Goal: Transaction & Acquisition: Obtain resource

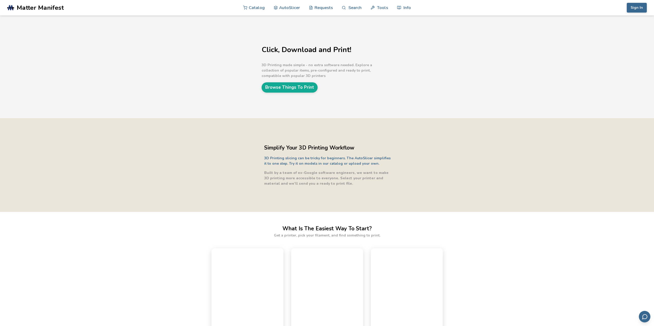
click at [310, 89] on div "Click, Download and Print! 3D Printing made simple - no extra software needed. …" at bounding box center [325, 67] width 128 height 52
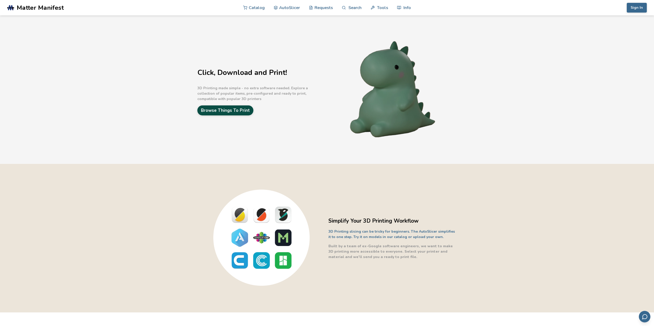
click at [246, 111] on link "Browse Things To Print" at bounding box center [225, 111] width 56 height 10
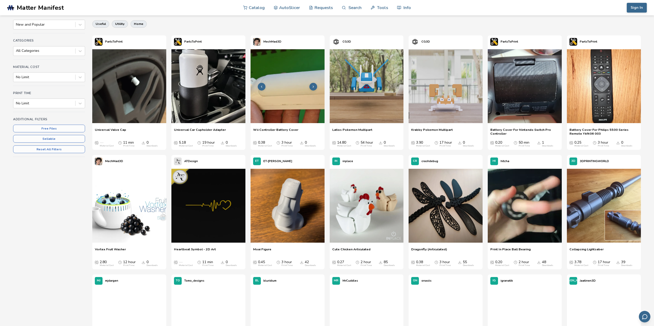
scroll to position [51, 0]
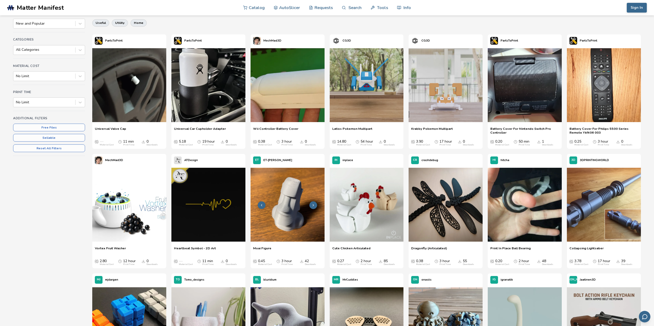
click at [291, 204] on img at bounding box center [287, 205] width 74 height 74
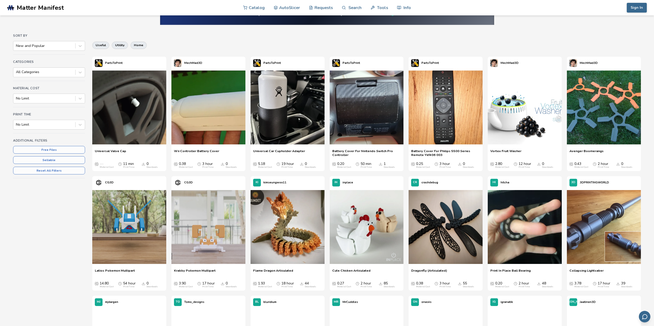
scroll to position [51, 0]
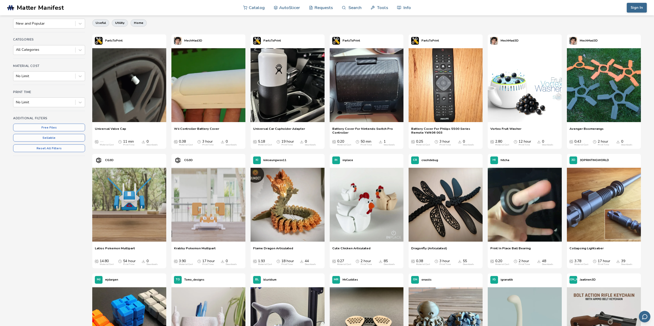
click at [511, 248] on span "Print In Place Ball Bearing" at bounding box center [510, 251] width 40 height 8
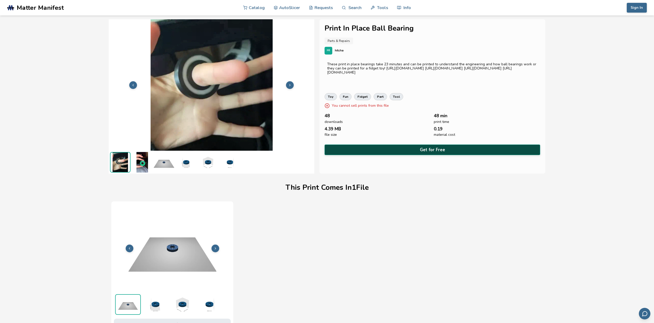
click at [449, 147] on button "Get for Free" at bounding box center [431, 149] width 215 height 11
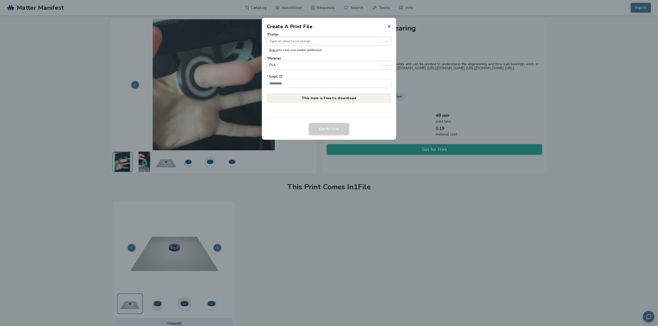
click at [317, 39] on div at bounding box center [324, 41] width 110 height 5
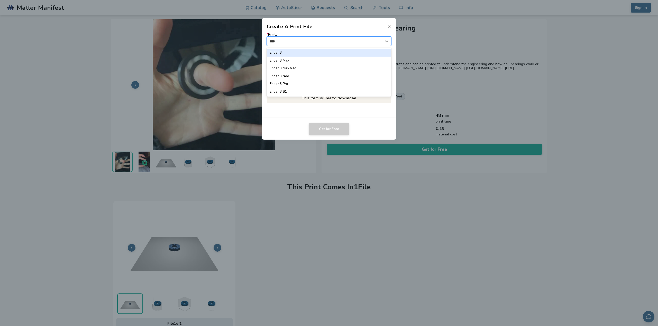
type input "*****"
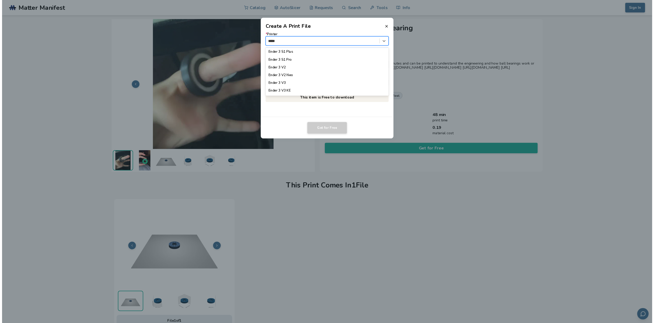
scroll to position [51, 0]
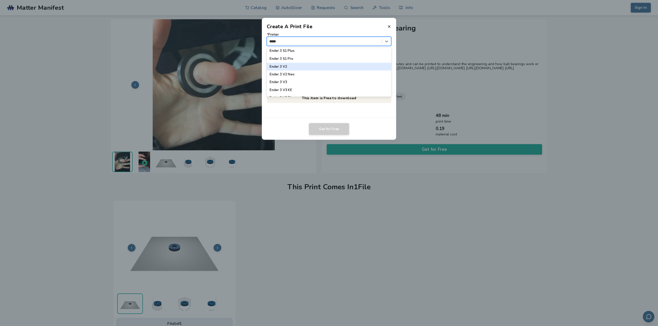
click at [303, 67] on div "Ender 3 V2" at bounding box center [329, 67] width 125 height 8
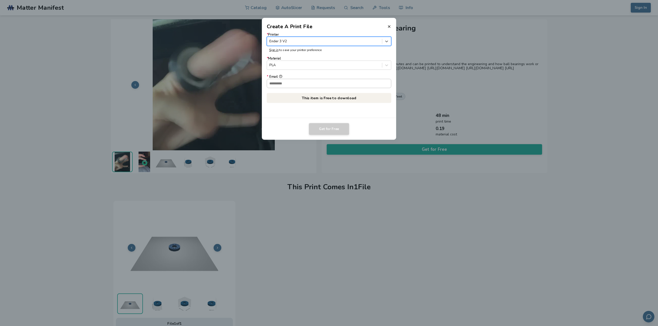
click at [295, 84] on input "* Email" at bounding box center [329, 83] width 124 height 9
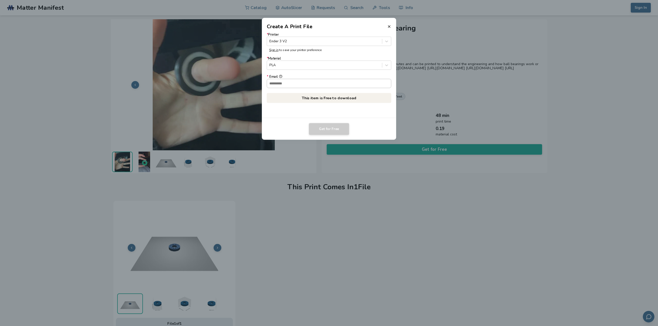
type input "**********"
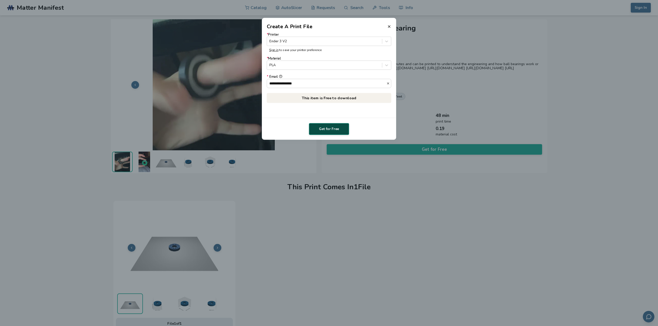
click at [323, 127] on button "Get for Free" at bounding box center [329, 129] width 40 height 12
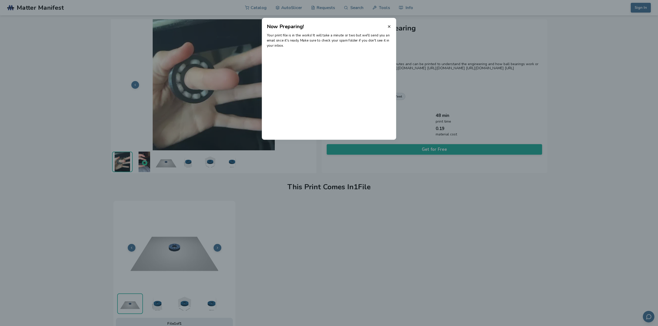
click at [337, 42] on p "Your print file is in the works! It will take a minute or two but we'll send yo…" at bounding box center [329, 40] width 125 height 15
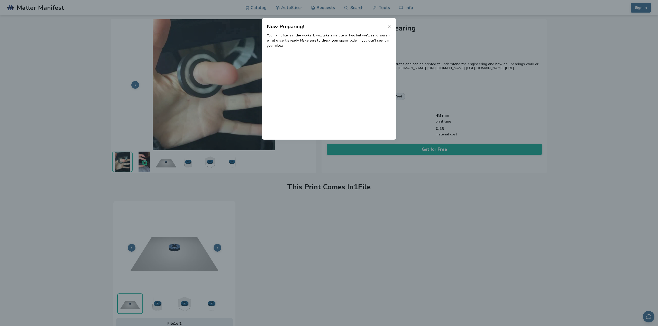
click at [387, 26] on icon at bounding box center [389, 26] width 4 height 4
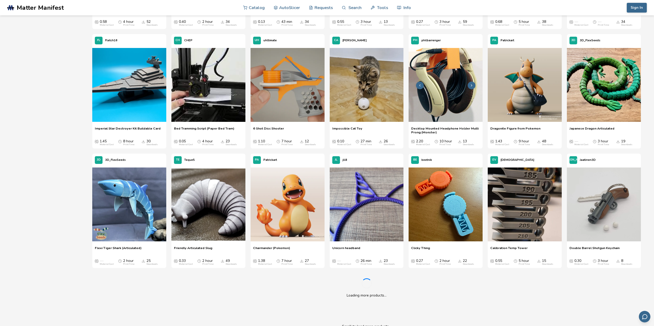
scroll to position [771, 0]
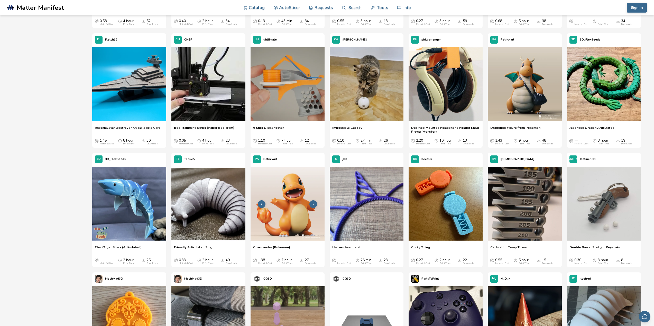
click at [293, 210] on img at bounding box center [287, 204] width 74 height 74
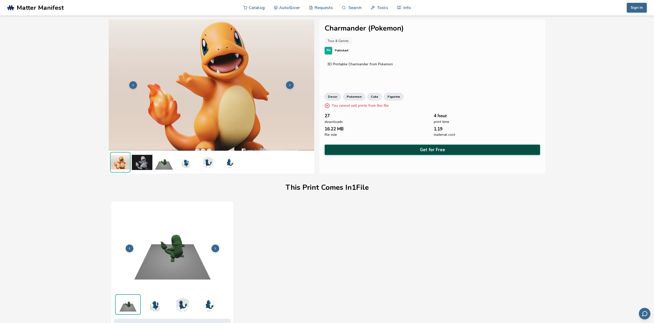
click at [421, 147] on button "Get for Free" at bounding box center [431, 149] width 215 height 11
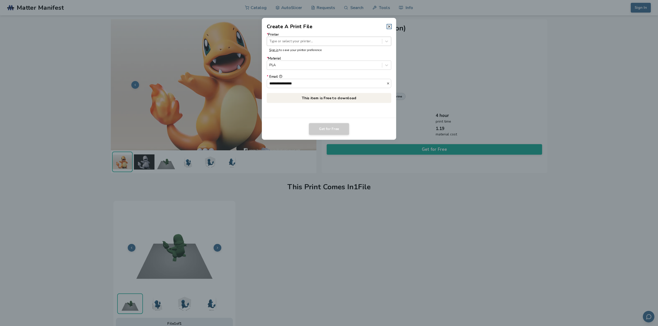
click at [312, 41] on div at bounding box center [324, 41] width 110 height 5
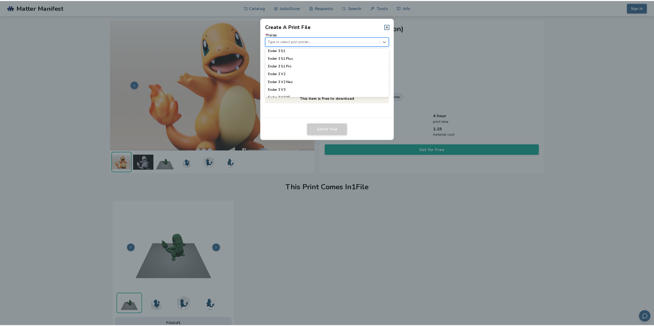
scroll to position [334, 0]
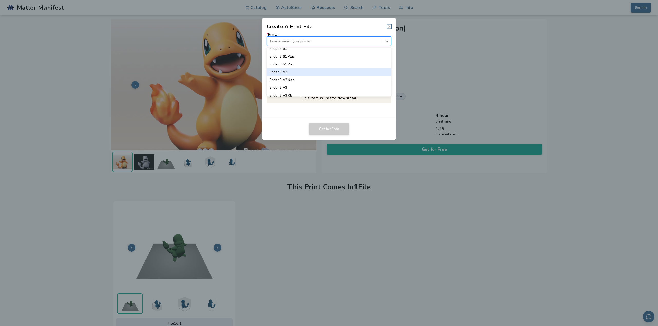
click at [306, 72] on div "Ender 3 V2" at bounding box center [329, 72] width 125 height 8
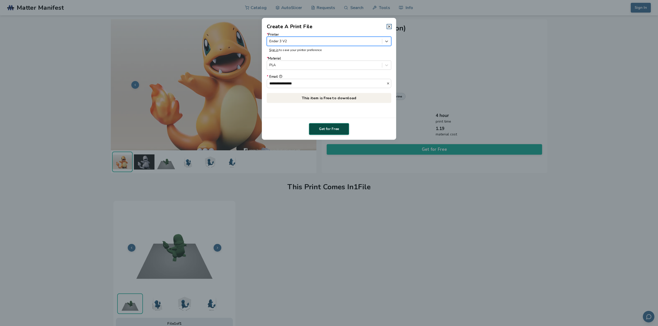
click at [327, 129] on button "Get for Free" at bounding box center [329, 129] width 40 height 12
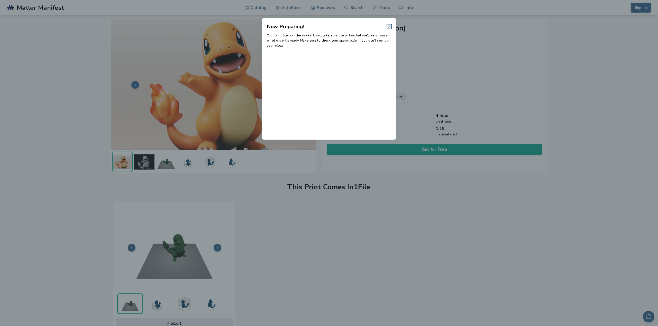
click at [388, 27] on icon at bounding box center [389, 26] width 4 height 4
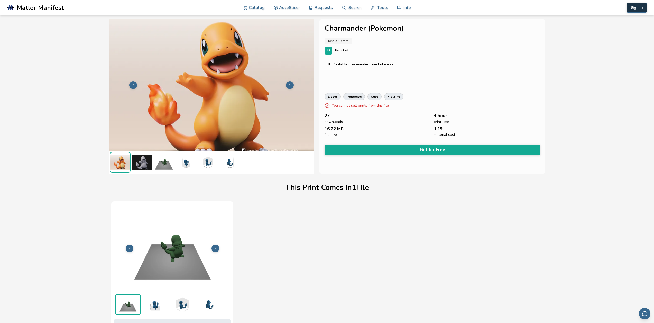
click at [639, 9] on button "Sign In" at bounding box center [636, 8] width 20 height 10
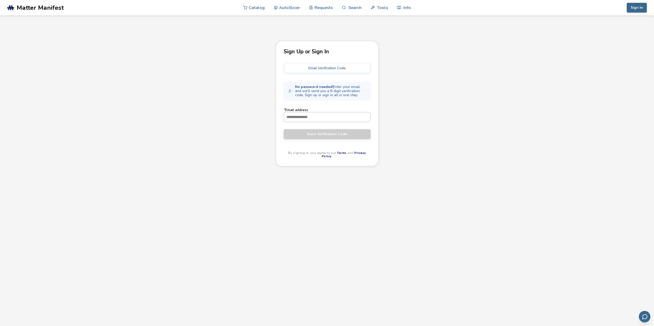
click at [338, 118] on input "* Email address" at bounding box center [327, 116] width 86 height 9
type input "**********"
click at [331, 133] on span "Send Verification Code" at bounding box center [326, 134] width 79 height 4
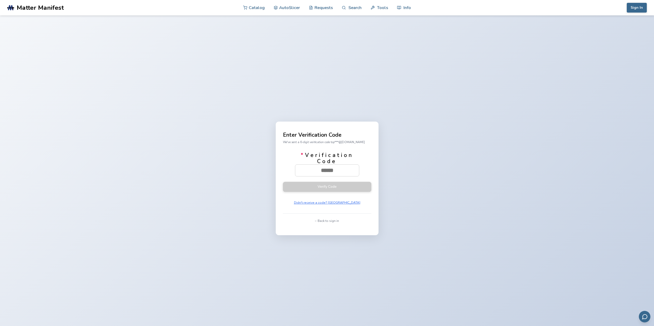
paste input "******"
type input "******"
click at [333, 187] on button "Verify Code" at bounding box center [327, 187] width 88 height 10
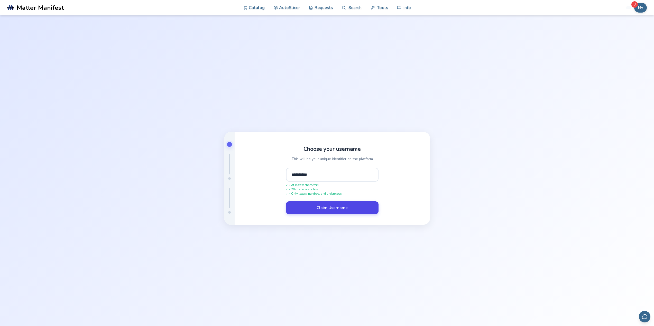
type input "**********"
click at [340, 202] on button "Claim Username" at bounding box center [332, 208] width 92 height 13
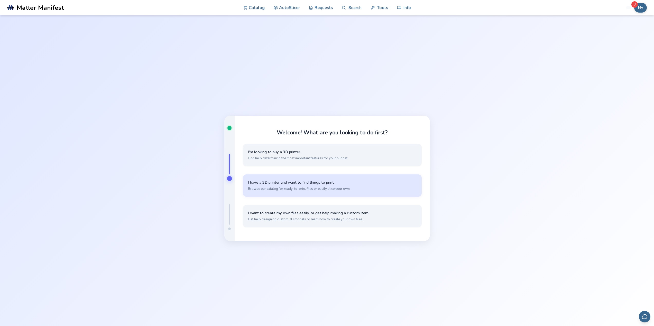
click at [320, 182] on span "I have a 3D printer and want to find things to print." at bounding box center [332, 182] width 168 height 5
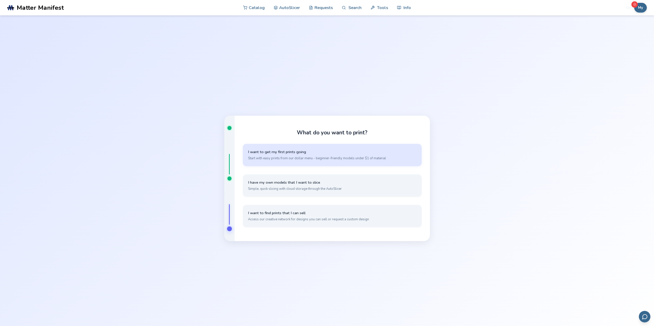
click at [320, 152] on span "I want to get my first prints going" at bounding box center [332, 152] width 168 height 5
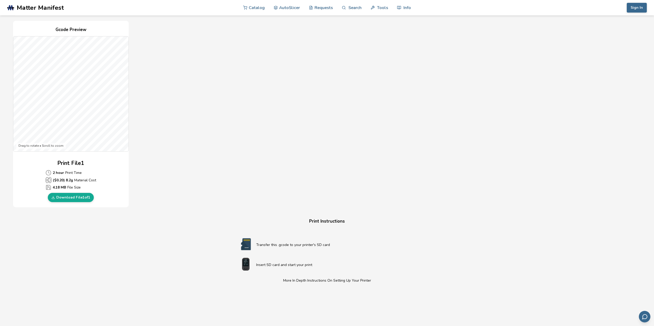
scroll to position [283, 0]
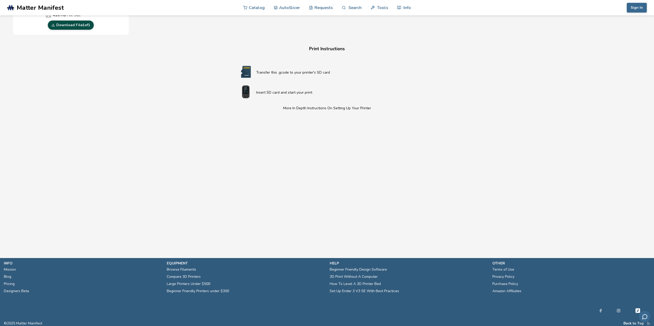
click at [72, 26] on link "Download File 1 of 1" at bounding box center [71, 25] width 46 height 9
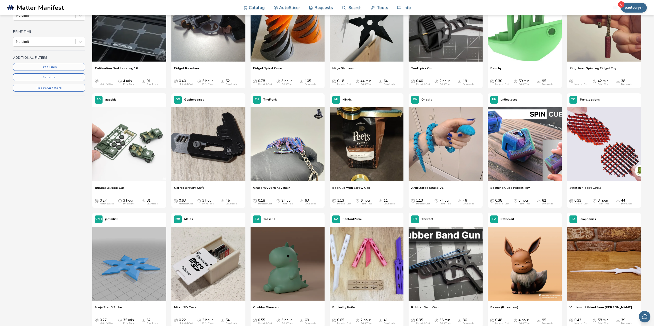
scroll to position [154, 0]
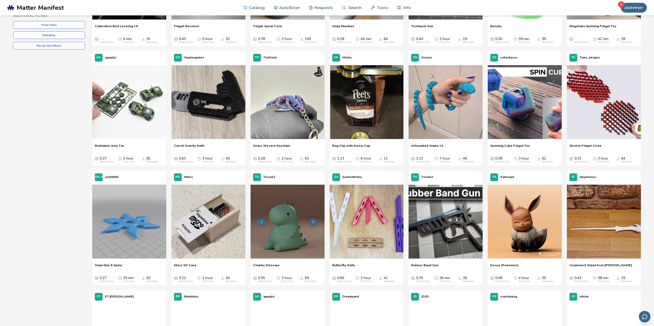
click at [285, 212] on img at bounding box center [287, 222] width 74 height 74
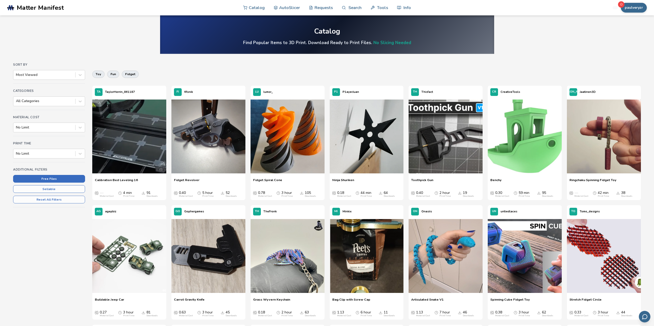
click at [46, 178] on button "Free Files" at bounding box center [49, 179] width 72 height 8
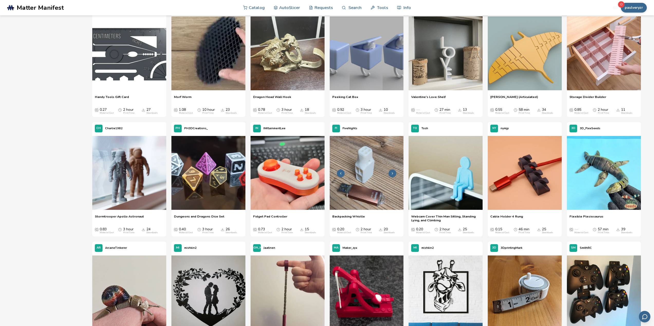
scroll to position [1053, 0]
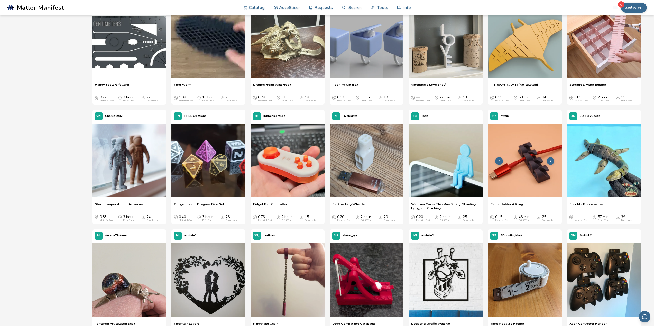
click at [528, 163] on img at bounding box center [524, 161] width 74 height 74
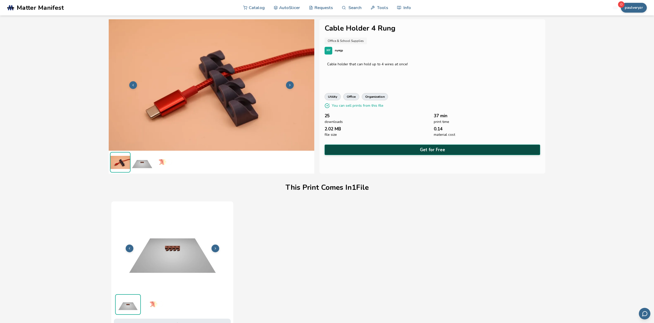
click at [424, 148] on button "Get for Free" at bounding box center [431, 149] width 215 height 11
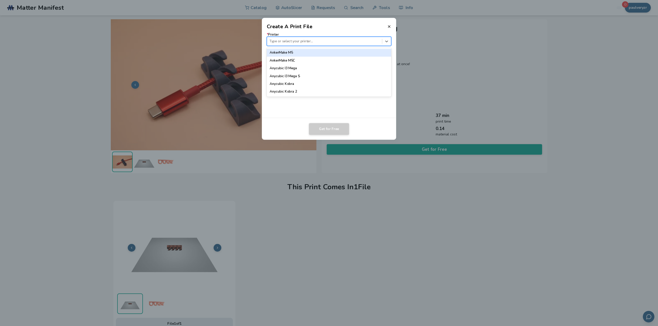
click at [312, 42] on div at bounding box center [324, 41] width 110 height 5
type input "***"
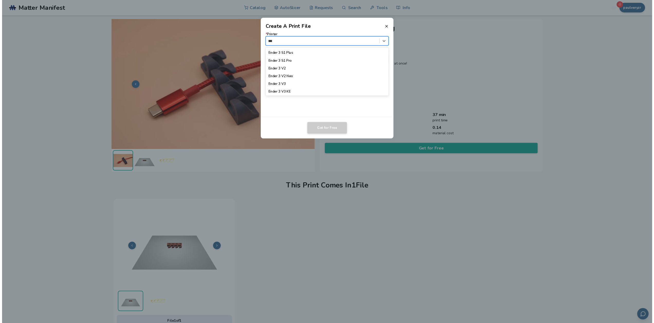
scroll to position [51, 0]
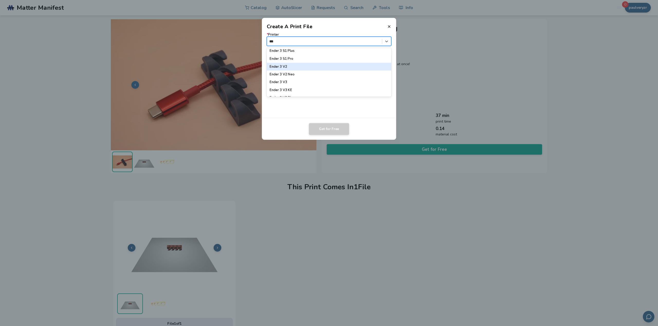
click at [302, 68] on div "Ender 3 V2" at bounding box center [329, 67] width 125 height 8
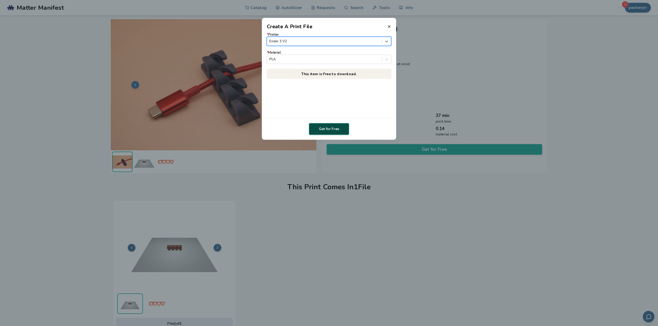
click at [333, 130] on button "Get for Free" at bounding box center [329, 129] width 40 height 12
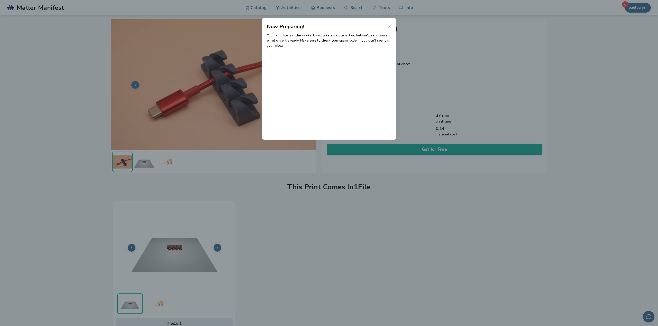
click at [389, 27] on icon at bounding box center [389, 26] width 4 height 4
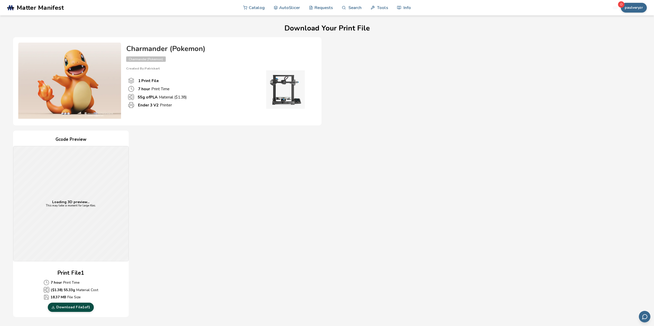
click at [62, 309] on link "Download File 1 of 1" at bounding box center [71, 307] width 46 height 9
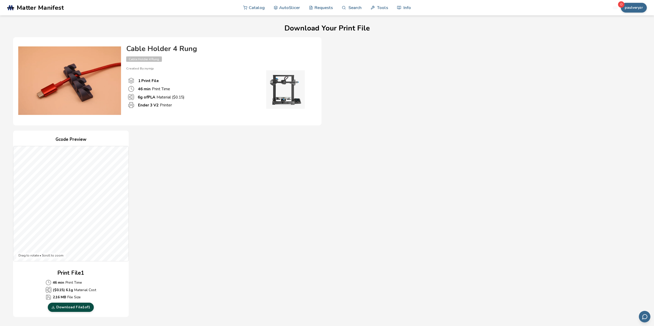
click at [82, 307] on link "Download File 1 of 1" at bounding box center [71, 307] width 46 height 9
